Goal: Transaction & Acquisition: Purchase product/service

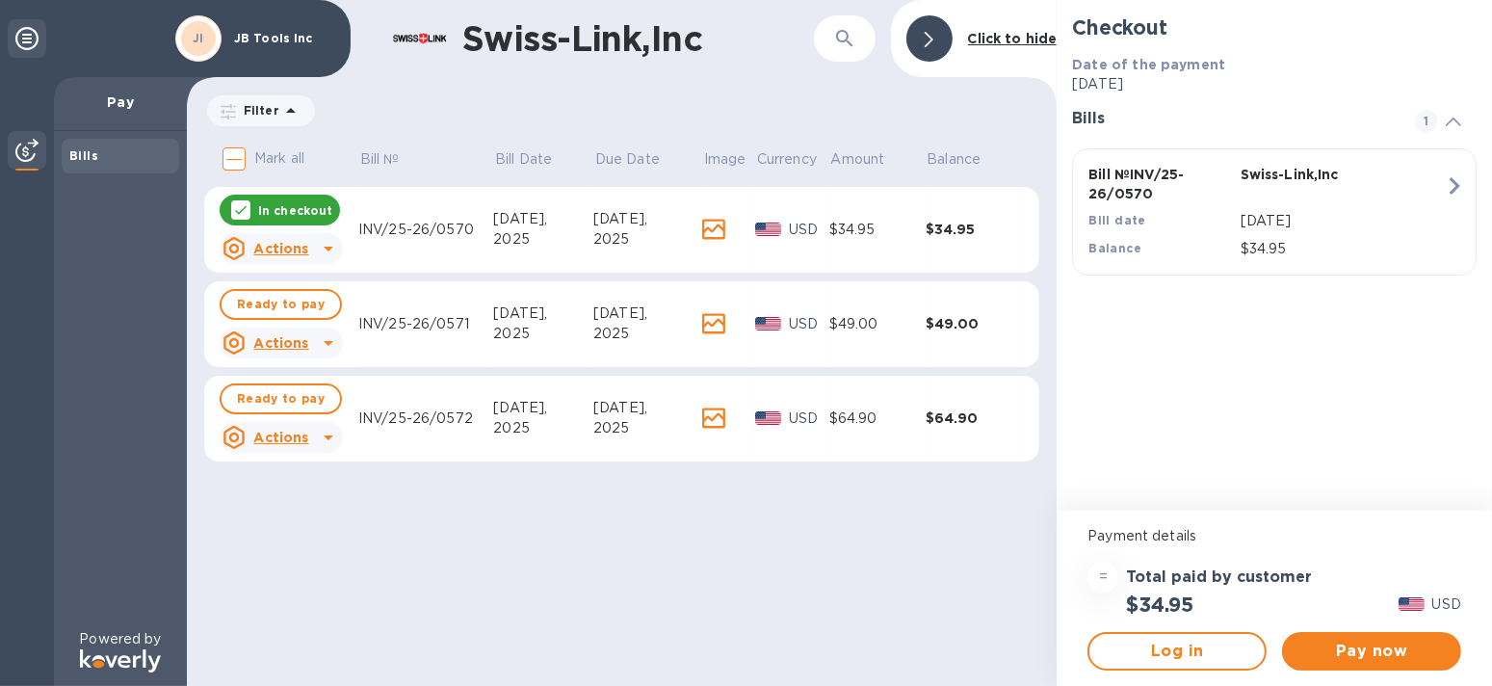
click at [237, 160] on input "Mark all" at bounding box center [234, 159] width 40 height 40
checkbox input "true"
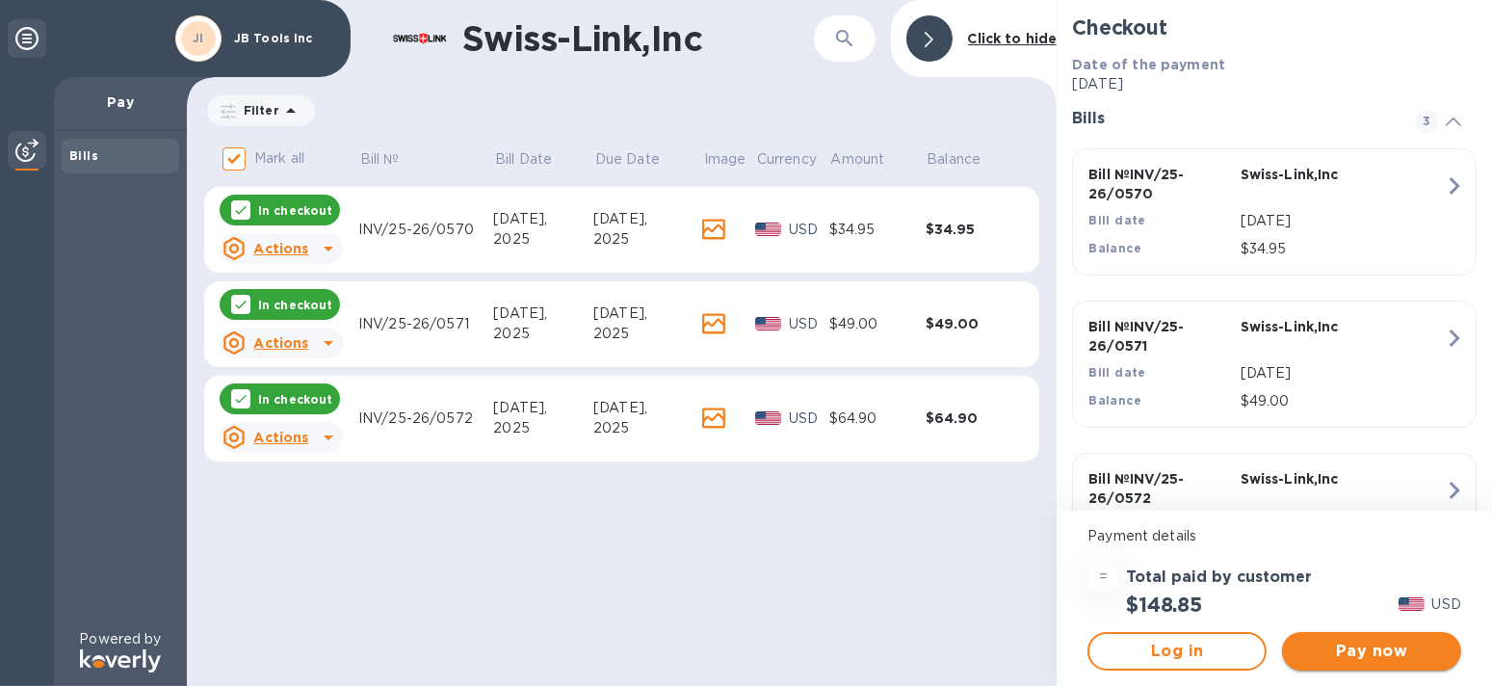
click at [1368, 649] on span "Pay now" at bounding box center [1371, 651] width 148 height 23
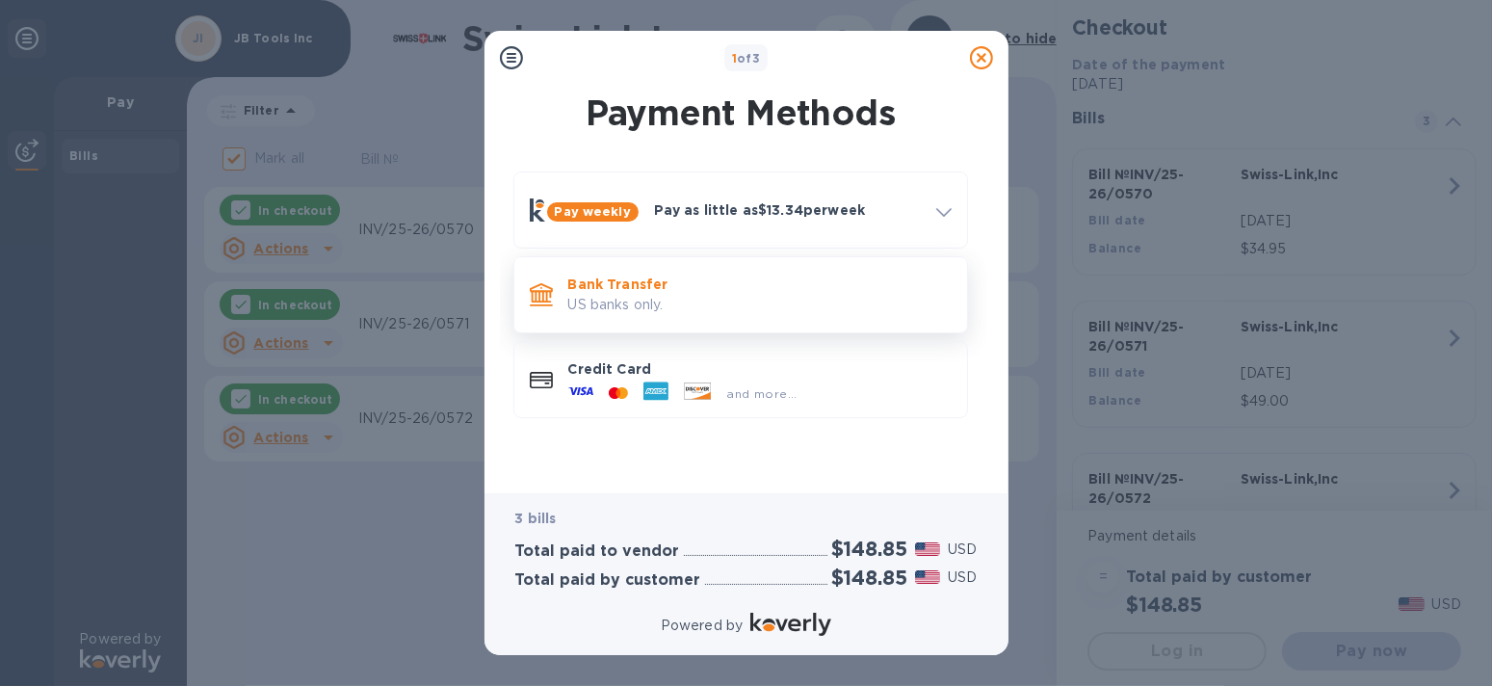
click at [657, 301] on p "US banks only." at bounding box center [759, 305] width 383 height 20
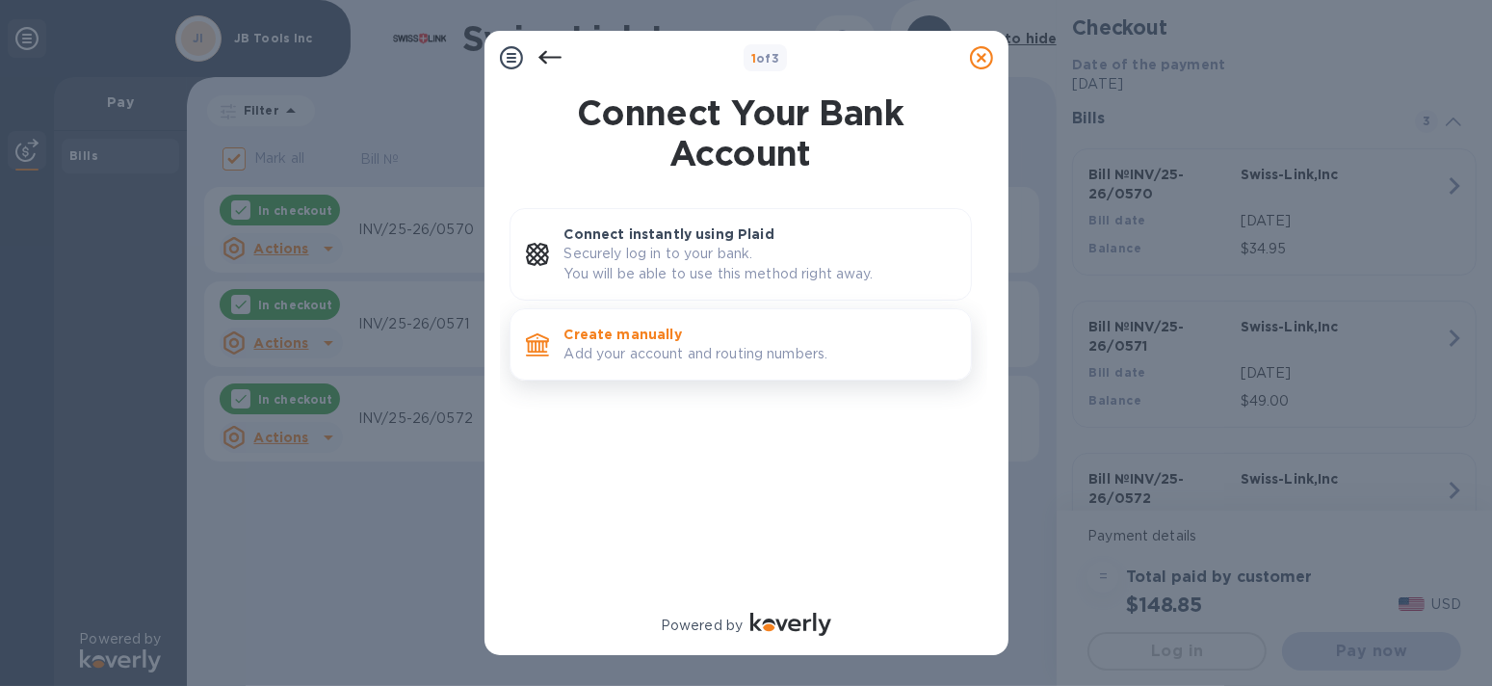
click at [689, 349] on p "Add your account and routing numbers." at bounding box center [759, 354] width 391 height 20
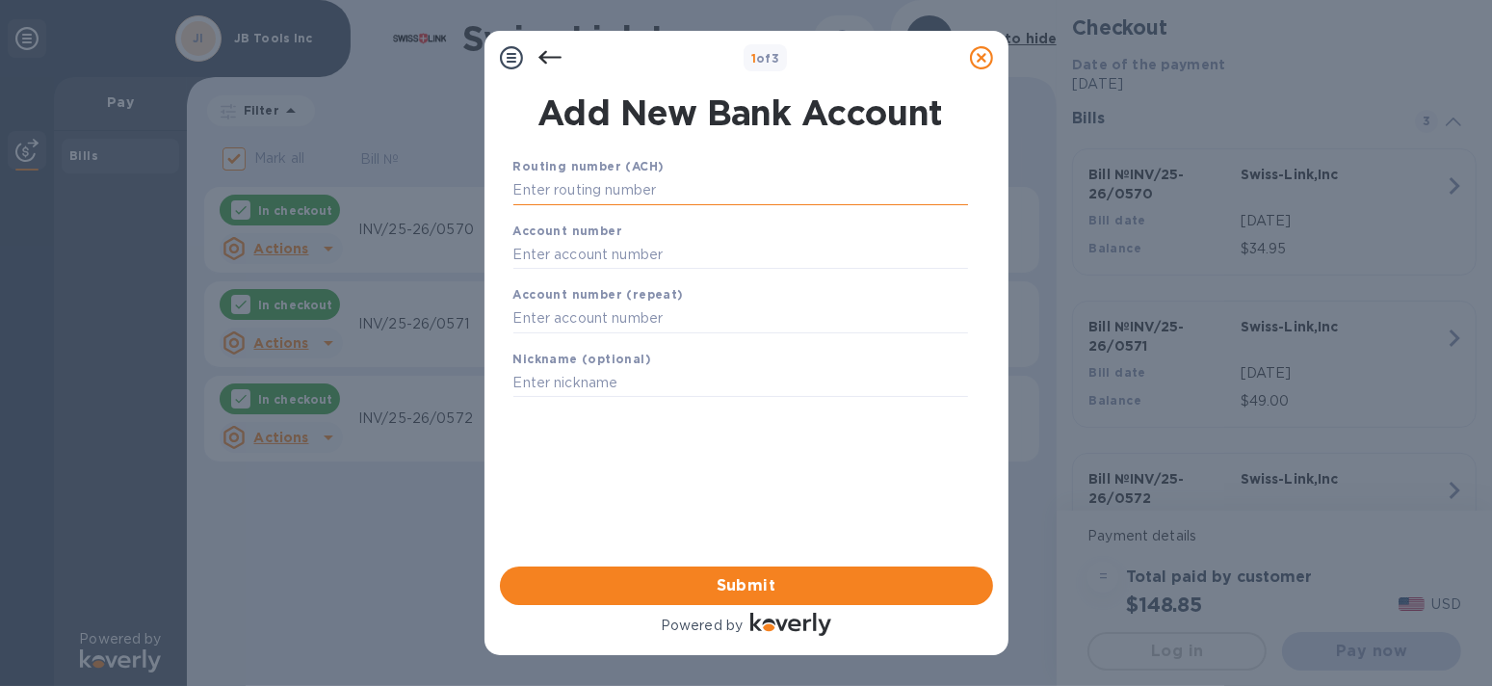
click at [680, 198] on input "text" at bounding box center [740, 190] width 455 height 29
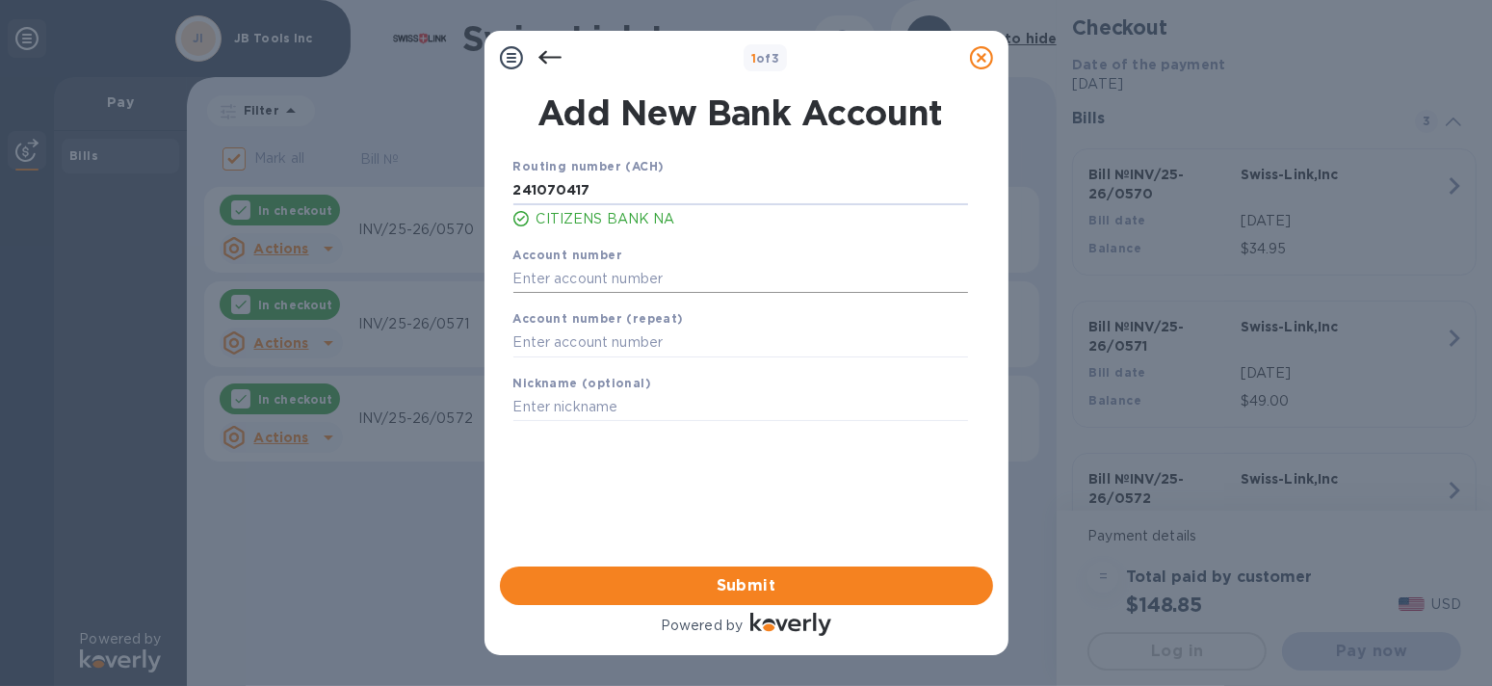
type input "241070417"
click at [689, 272] on input "text" at bounding box center [740, 278] width 455 height 29
type input "4511789532"
click at [676, 339] on input "text" at bounding box center [740, 342] width 455 height 29
type input "4511789532"
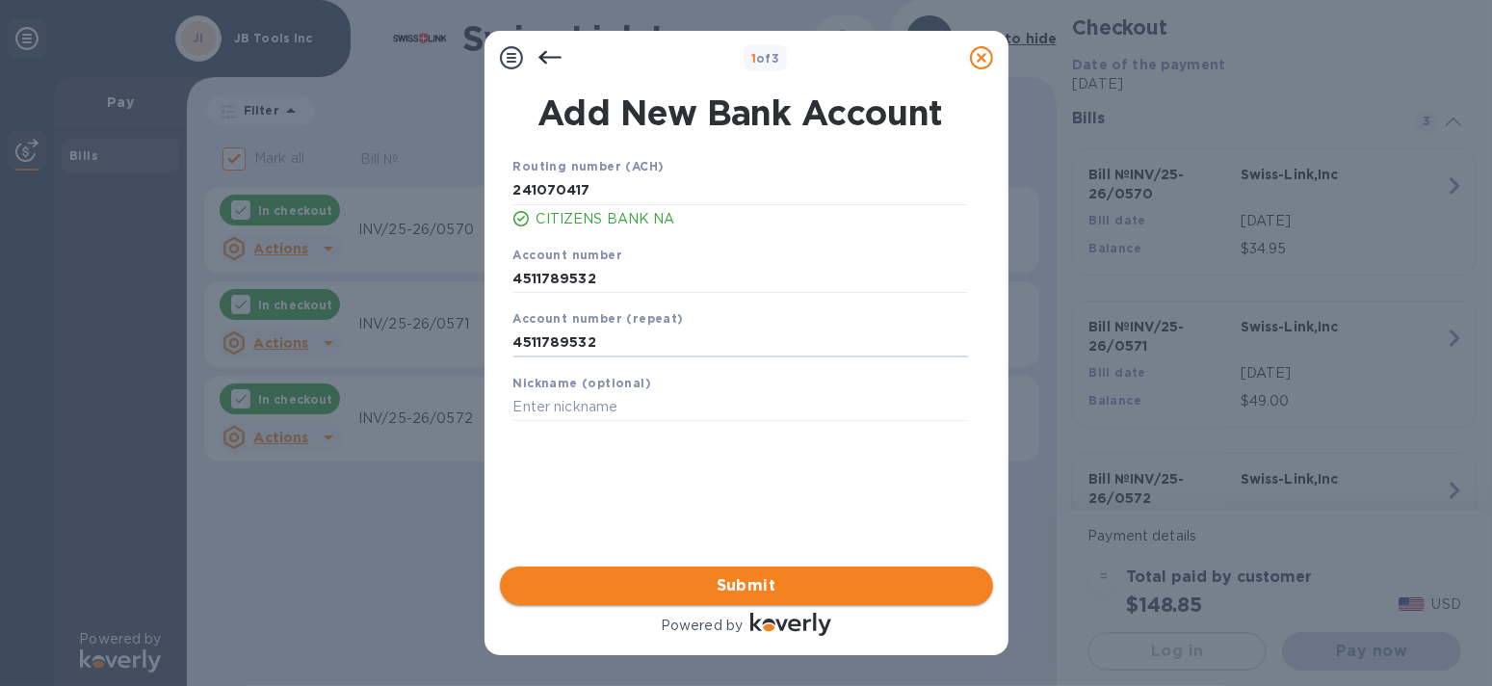
click at [824, 582] on span "Submit" at bounding box center [746, 585] width 462 height 23
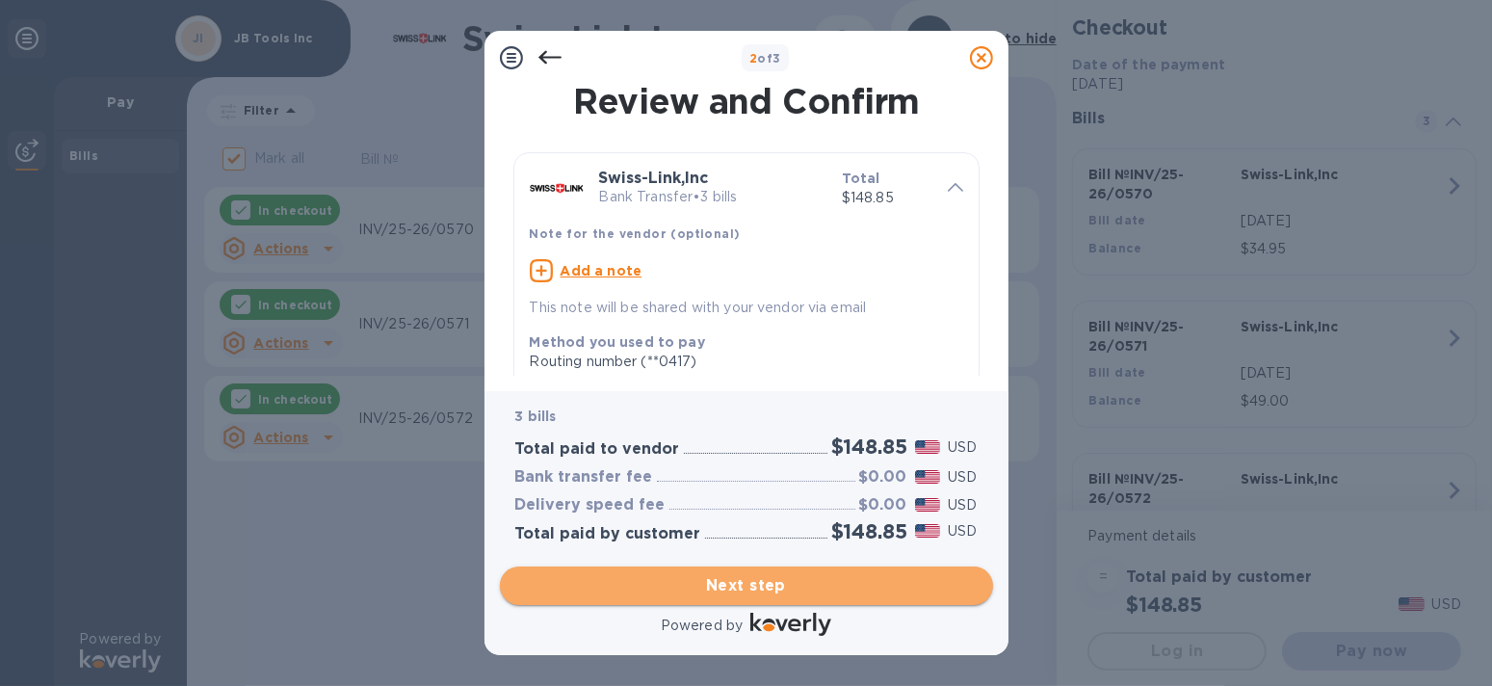
click at [796, 582] on span "Next step" at bounding box center [746, 585] width 462 height 23
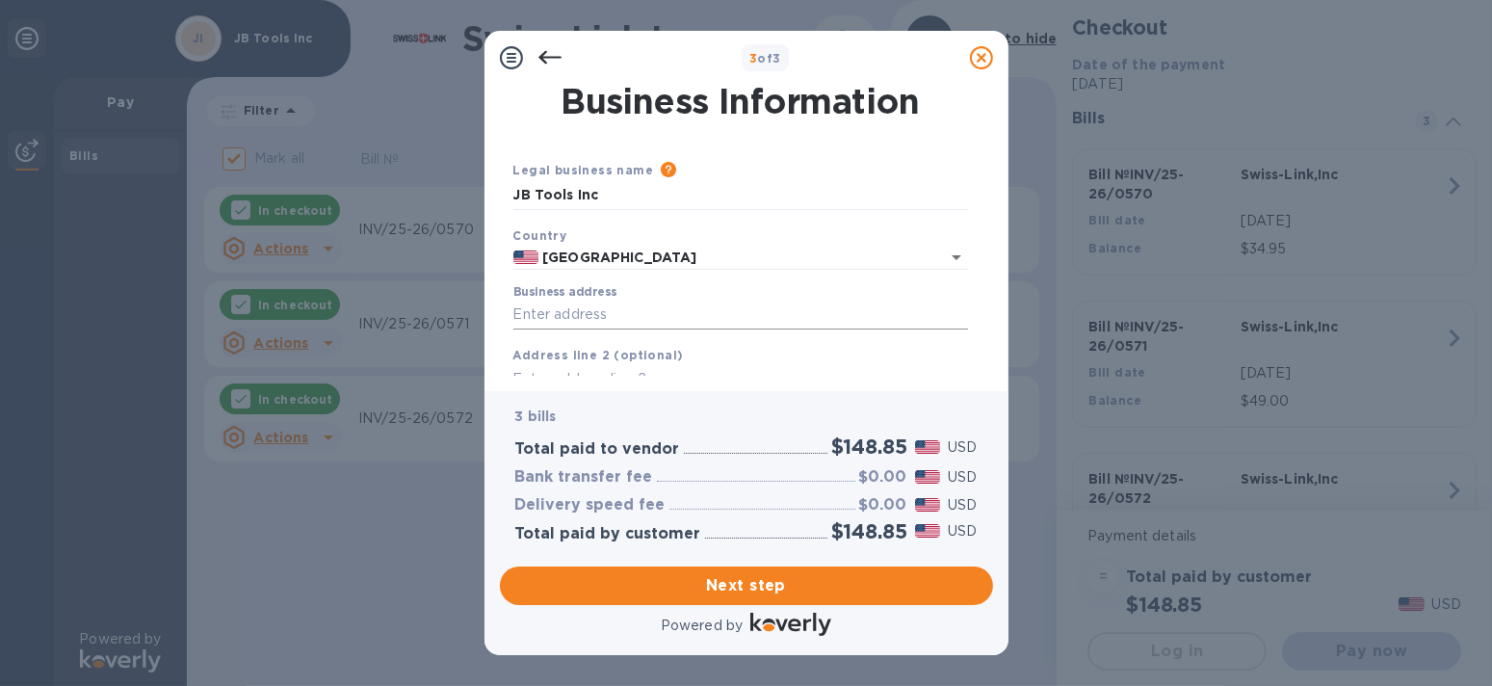
click at [706, 312] on input "Business address" at bounding box center [740, 315] width 455 height 29
type input "[STREET_ADDRESS]"
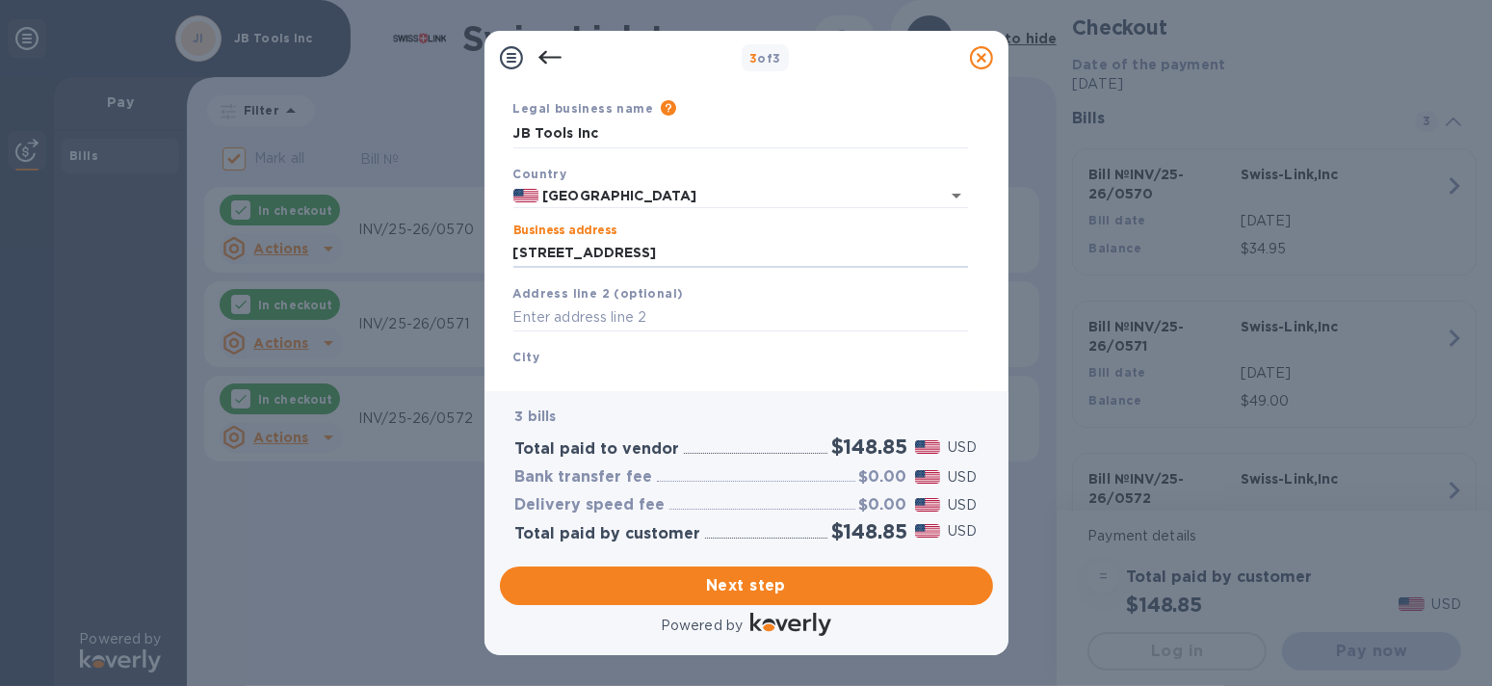
scroll to position [193, 0]
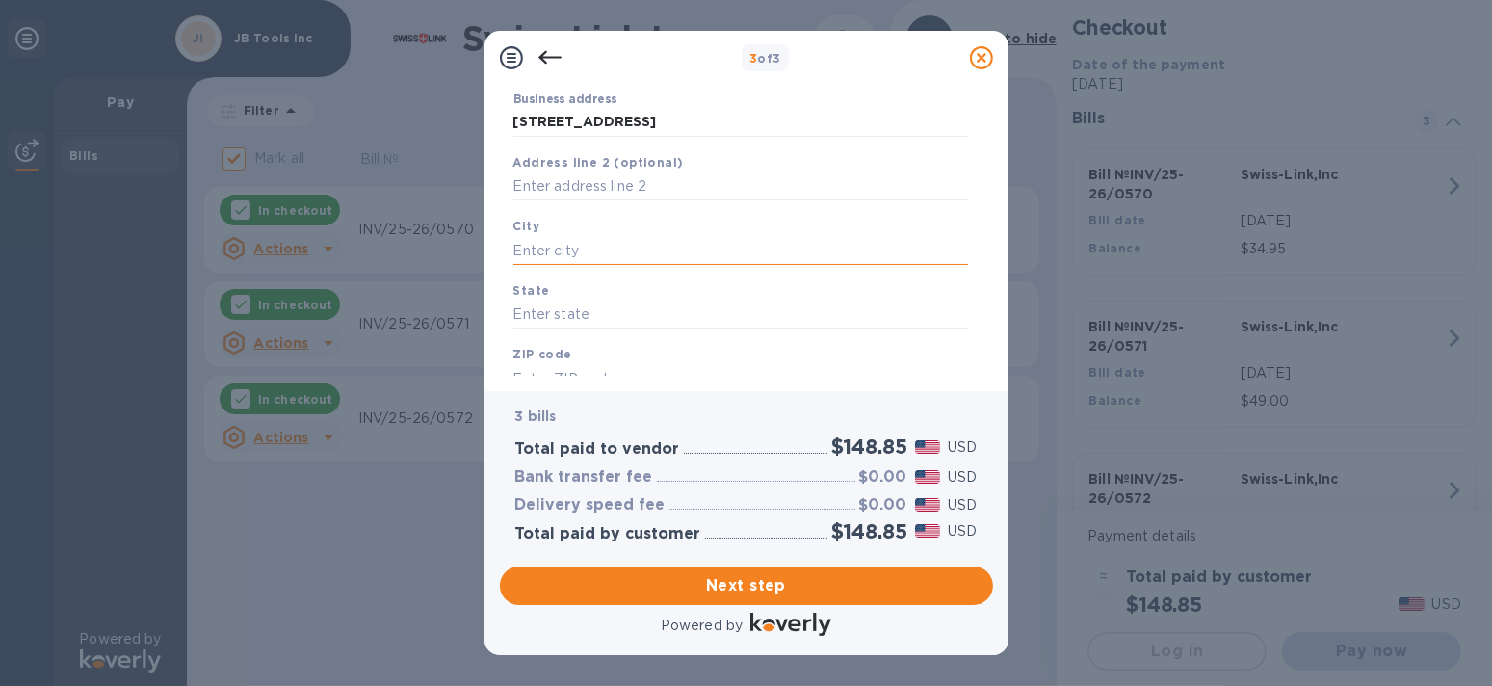
click at [624, 240] on input "text" at bounding box center [740, 250] width 455 height 29
type input "Livonia"
type input "MI"
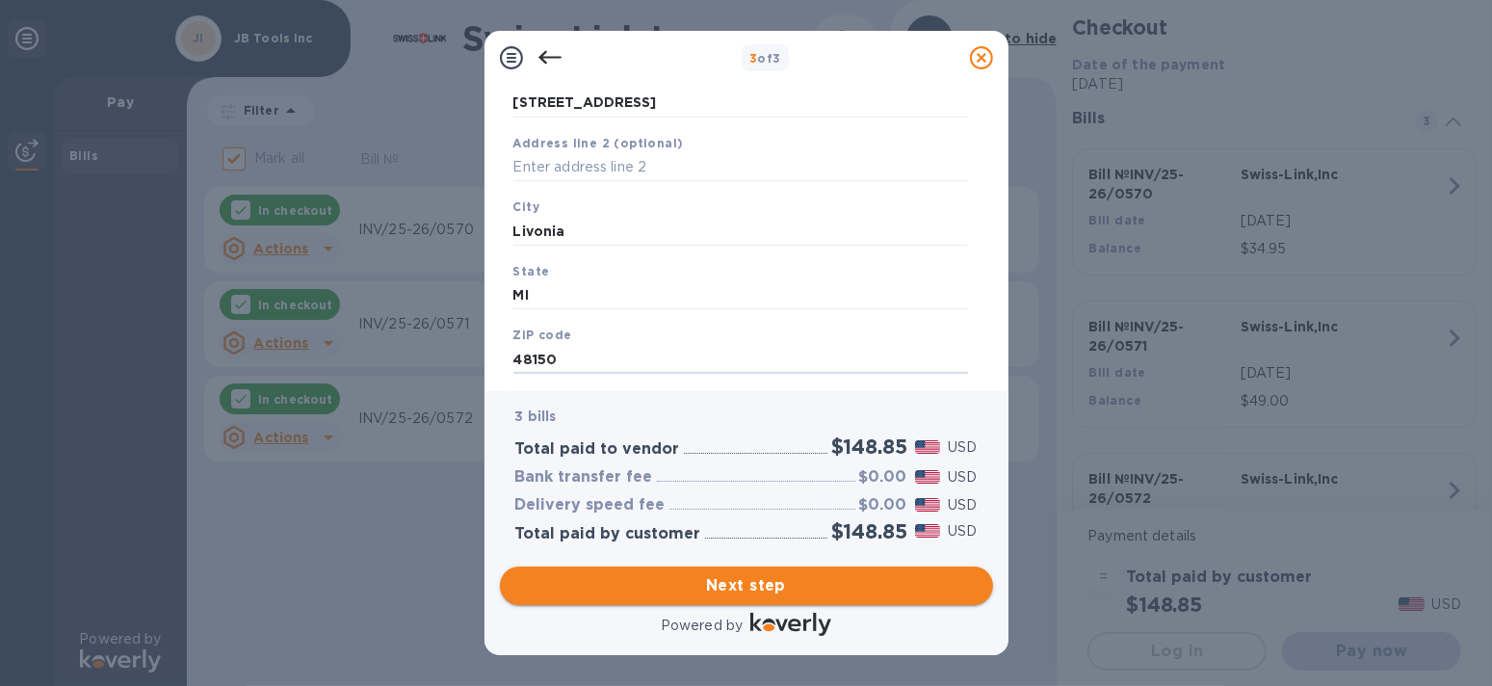
type input "48150"
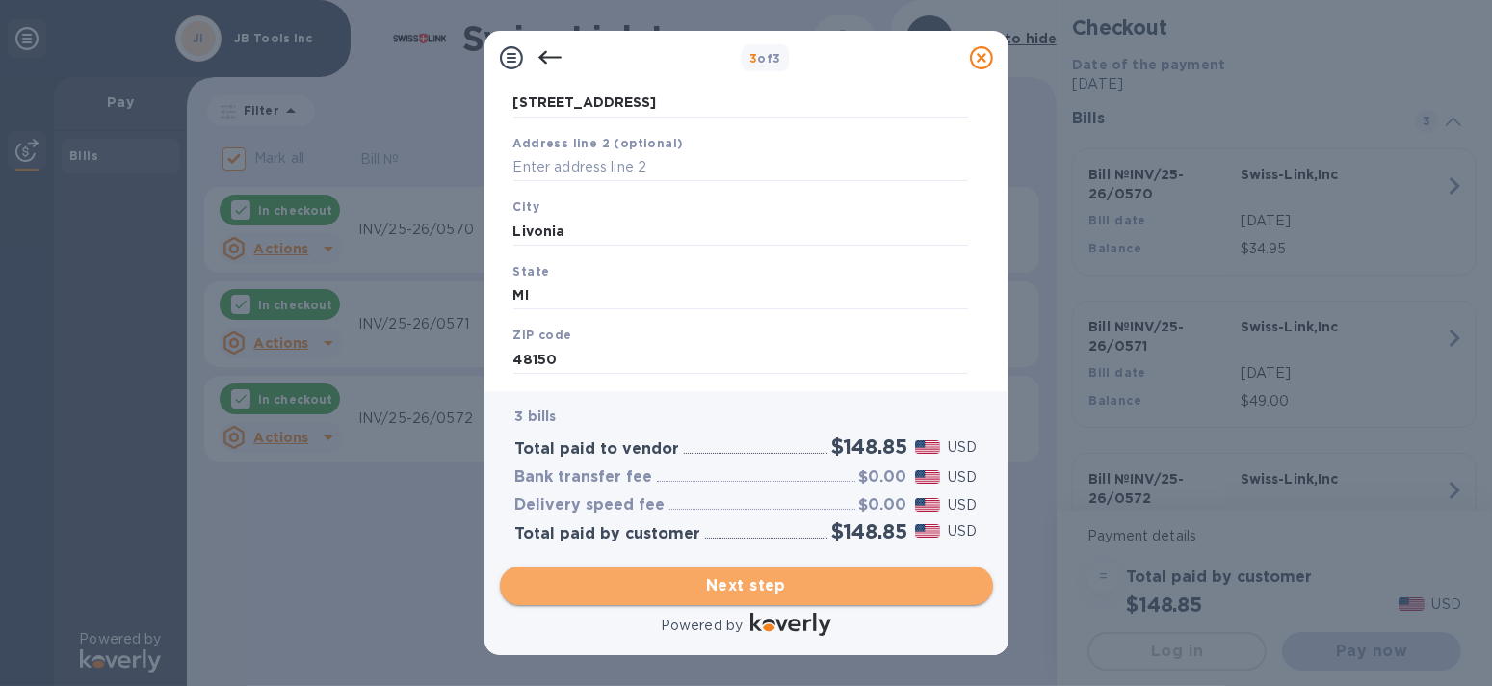
click at [845, 587] on span "Next step" at bounding box center [746, 585] width 462 height 23
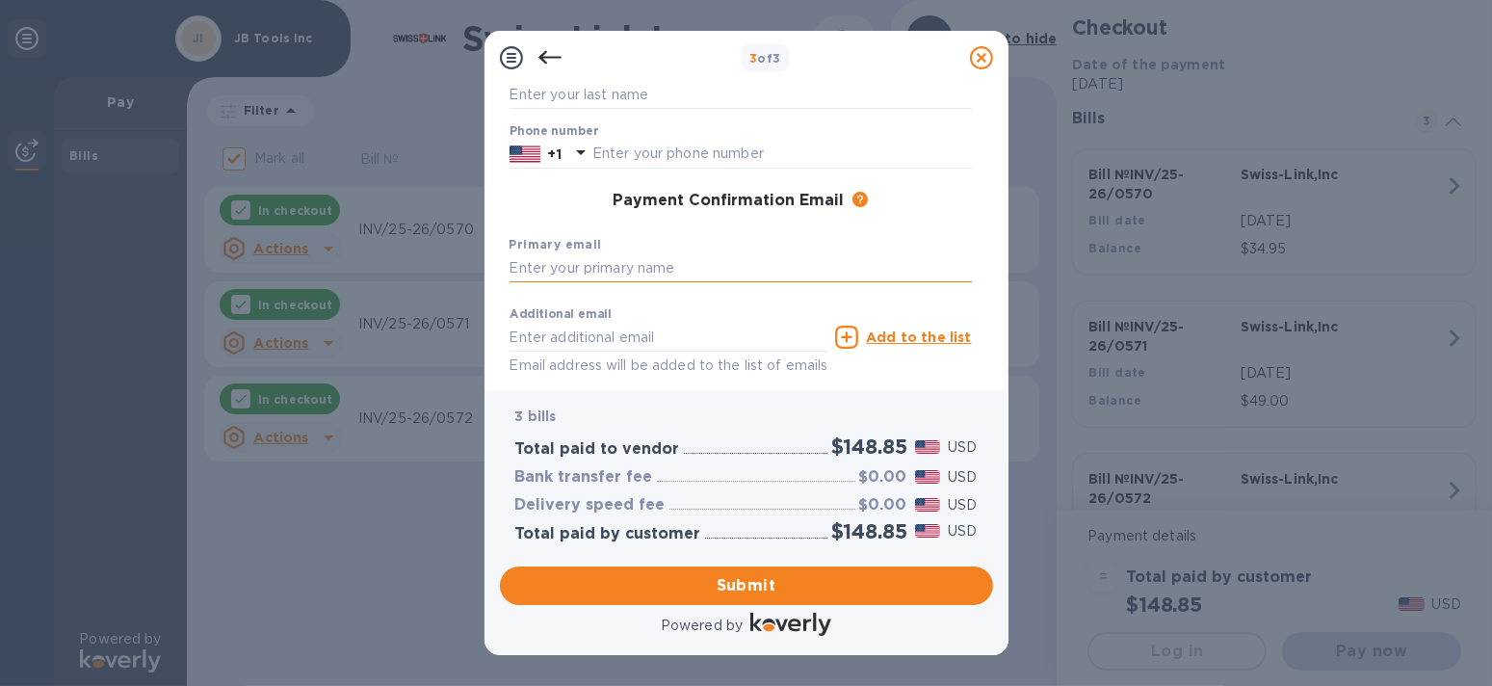
click at [713, 271] on input "text" at bounding box center [741, 268] width 462 height 29
type input "[EMAIL_ADDRESS][DOMAIN_NAME]"
click at [789, 587] on span "Submit" at bounding box center [746, 585] width 462 height 23
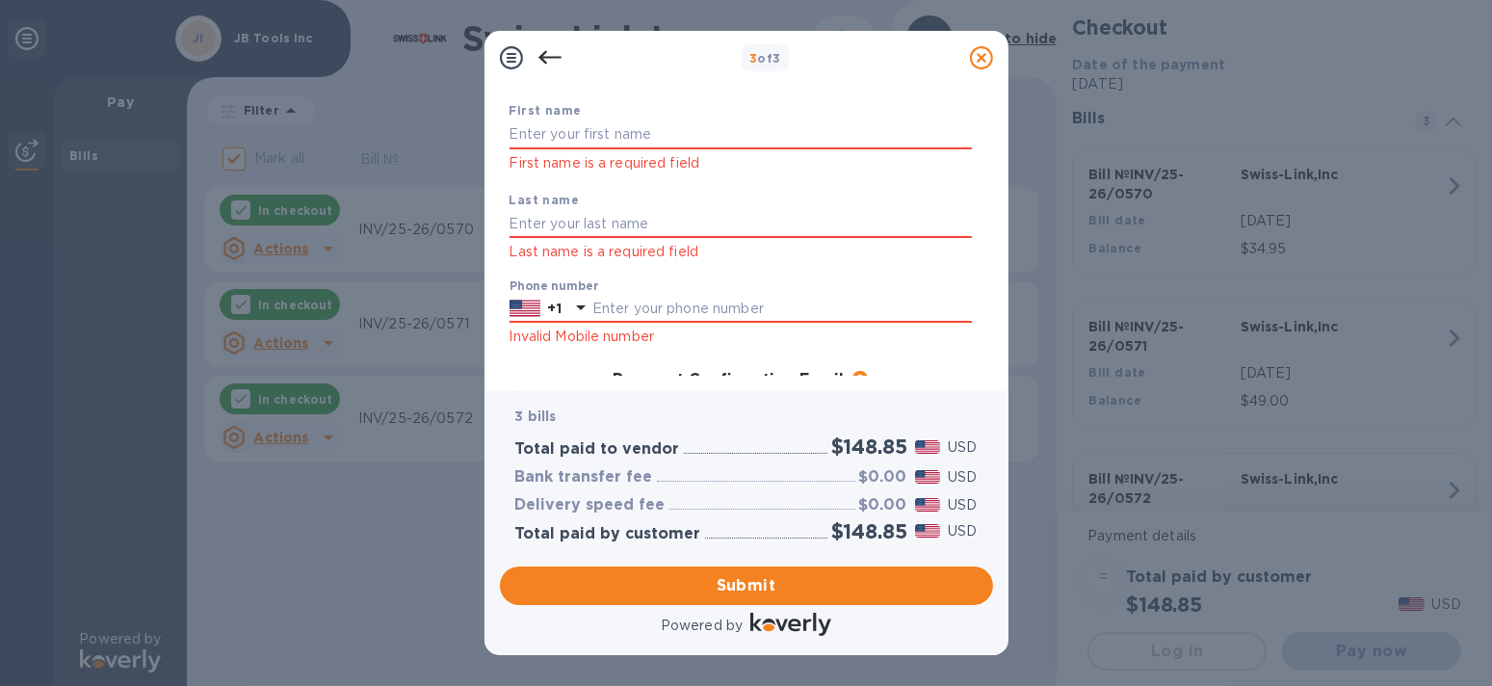
scroll to position [0, 0]
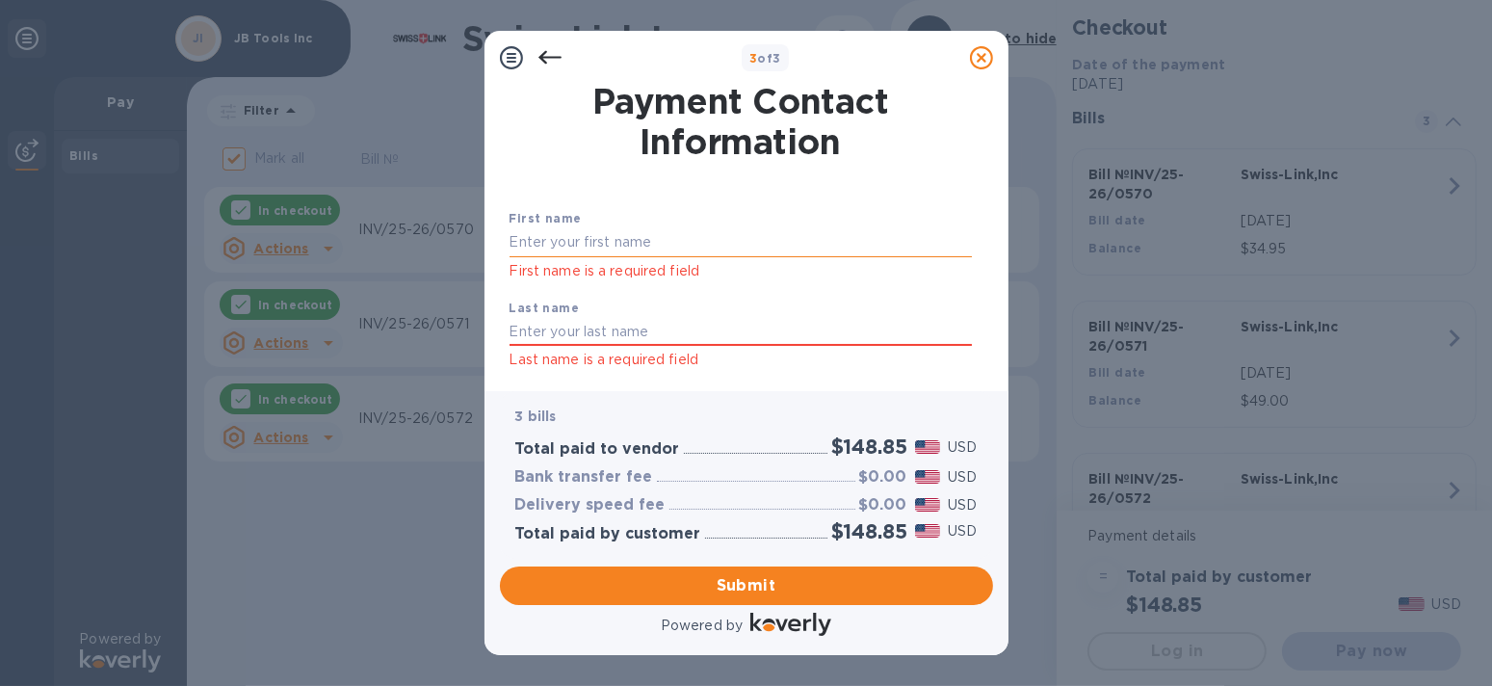
click at [699, 244] on input "text" at bounding box center [741, 242] width 462 height 29
type input "General"
type input "payables"
click button "Submit" at bounding box center [0, 0] width 0 height 0
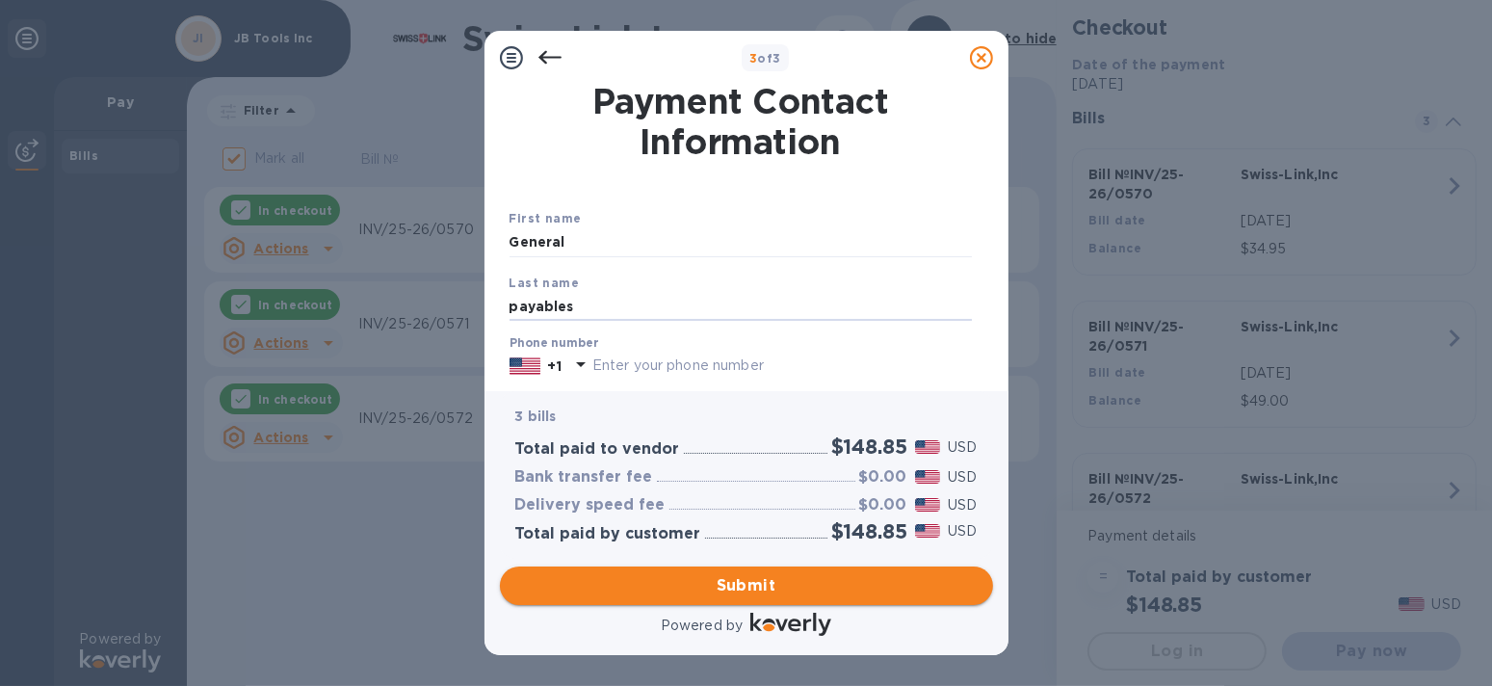
click at [754, 579] on span "Submit" at bounding box center [746, 585] width 462 height 23
click at [674, 369] on input "text" at bounding box center [781, 366] width 379 height 29
type input "7347446449"
type input "[EMAIL_ADDRESS][DOMAIN_NAME]"
click at [751, 586] on span "Submit" at bounding box center [746, 585] width 462 height 23
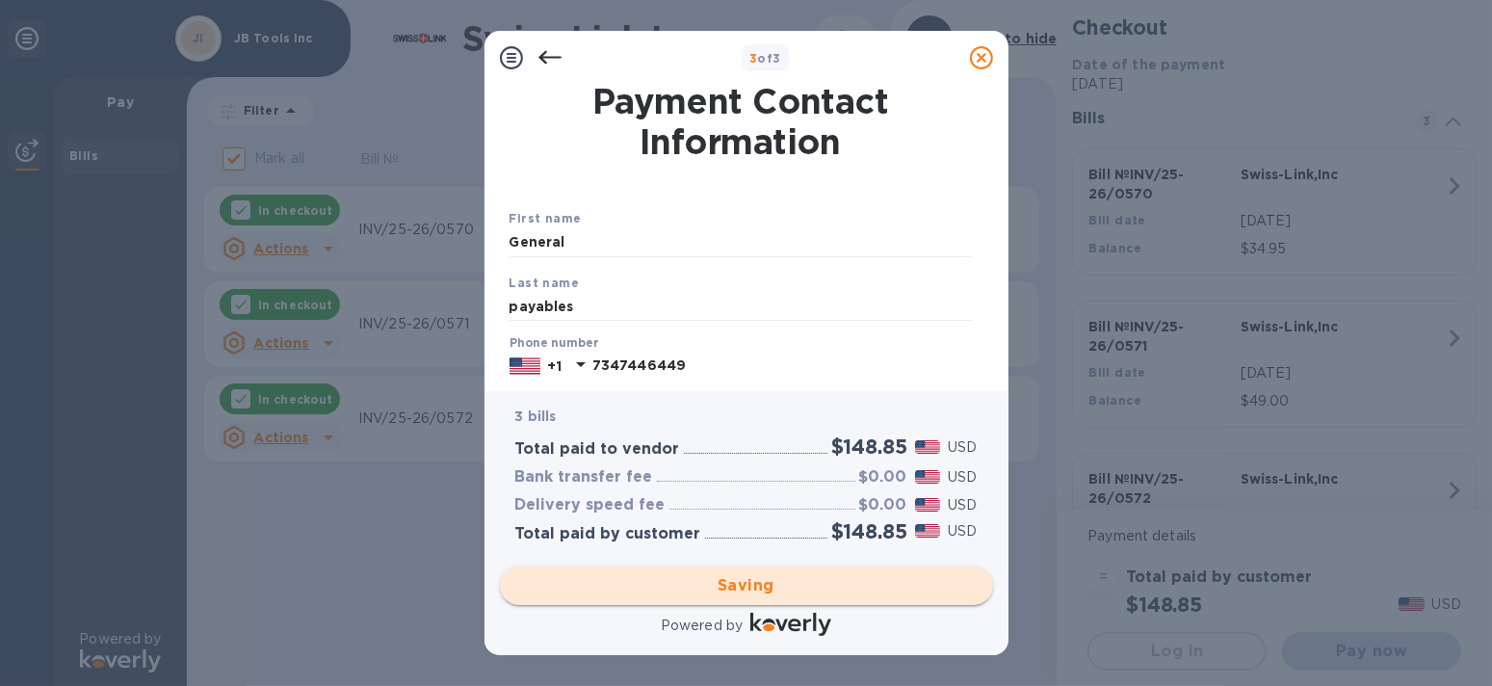
checkbox input "false"
